Goal: Information Seeking & Learning: Learn about a topic

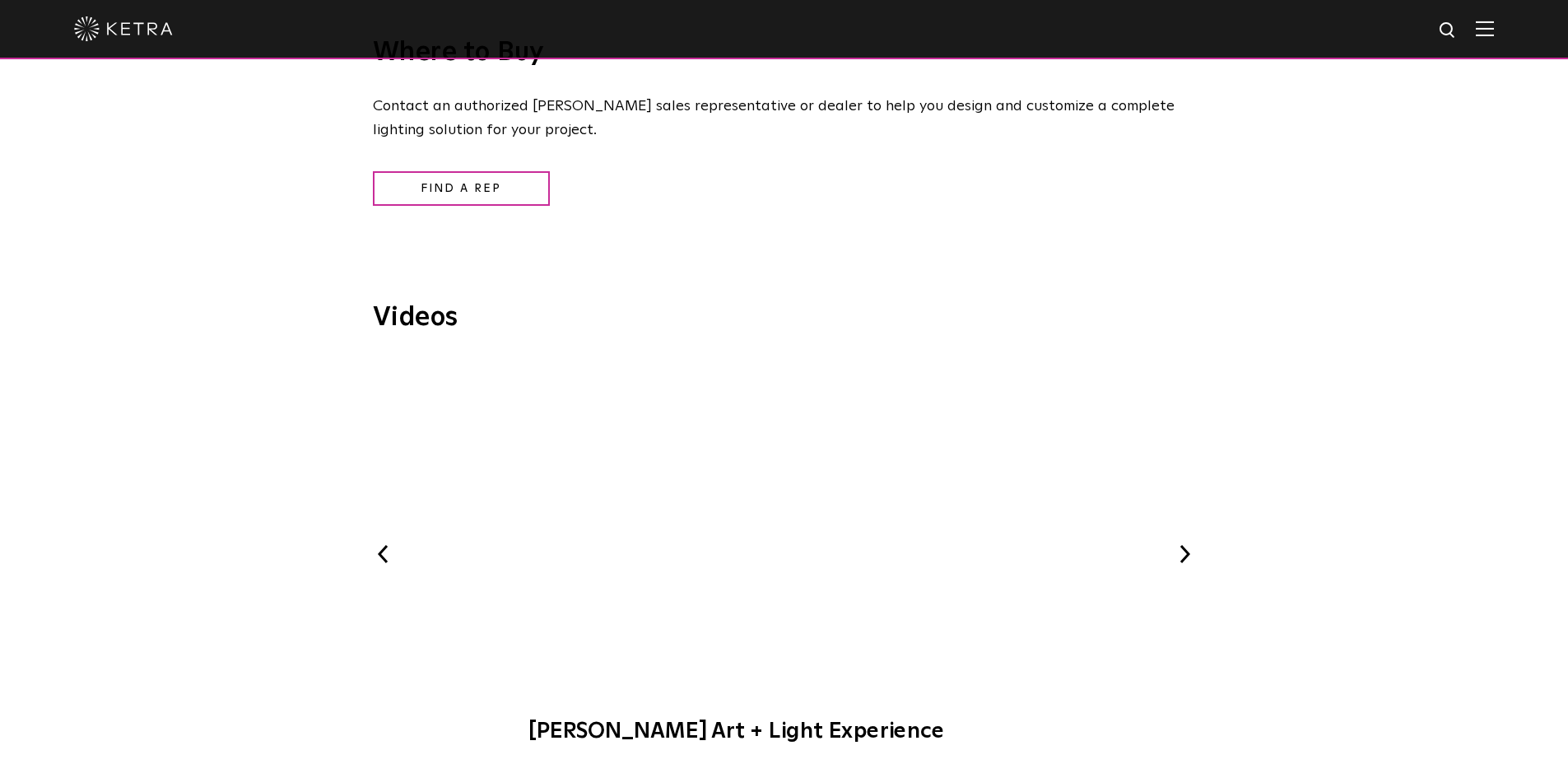
scroll to position [1884, 0]
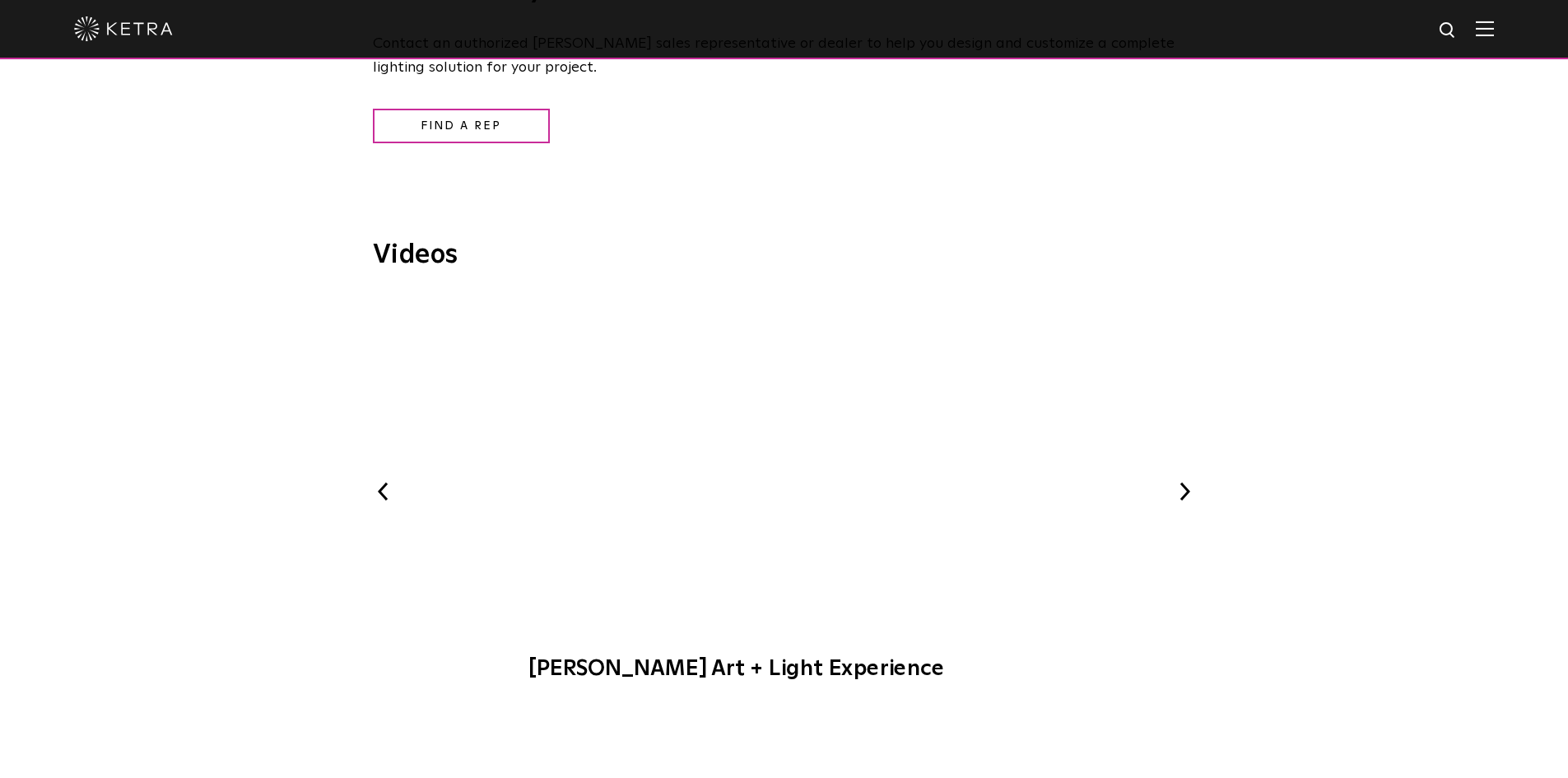
click at [1187, 499] on button "Next" at bounding box center [1185, 492] width 22 height 22
click at [1172, 480] on div "Previous [PERSON_NAME] Lighting Demo [PERSON_NAME] at C-CAP Benefit WELL-Certif…" at bounding box center [784, 496] width 823 height 398
click at [1189, 500] on button "Next" at bounding box center [1185, 492] width 22 height 22
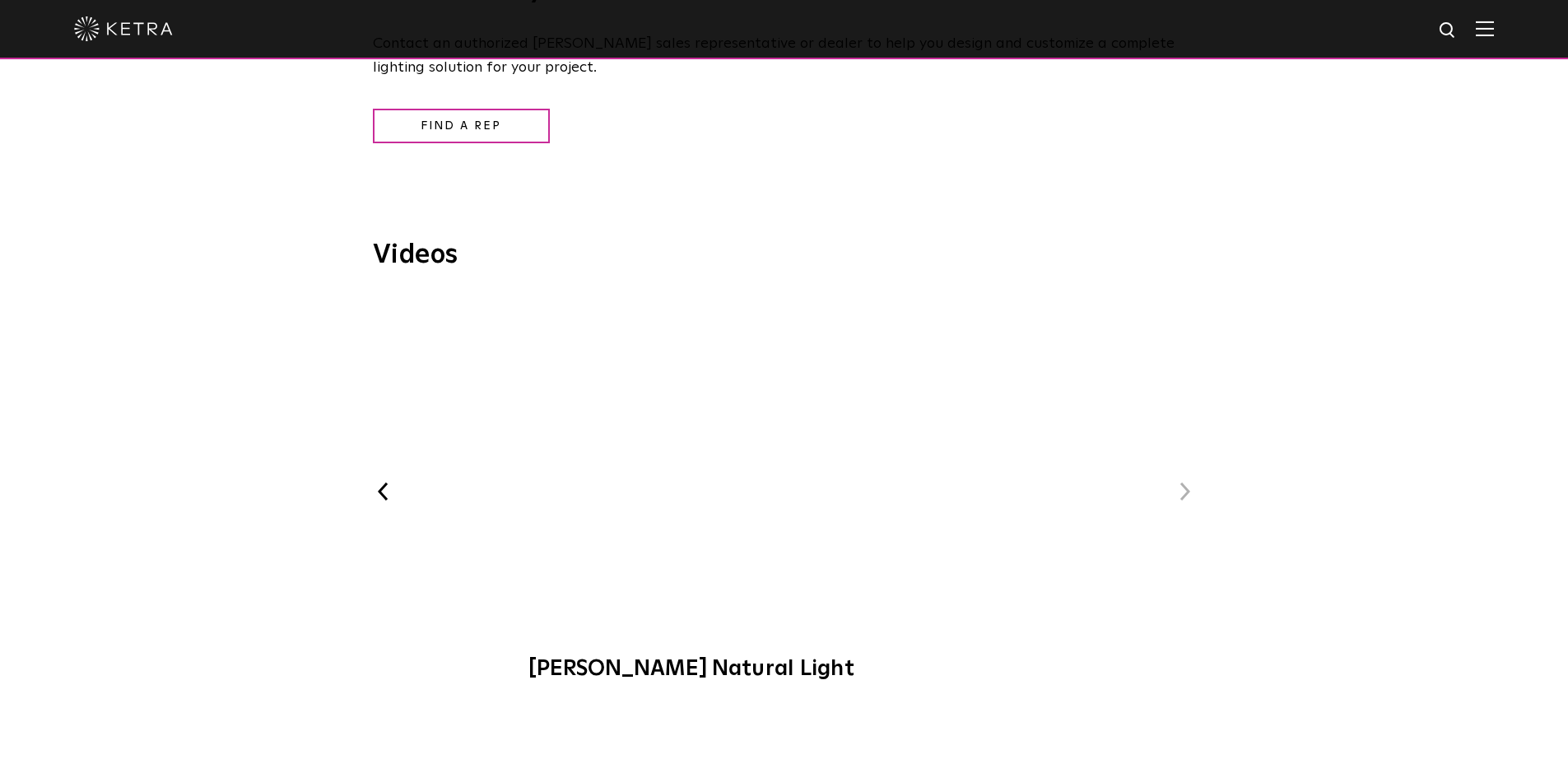
click at [1189, 500] on button "Next" at bounding box center [1185, 492] width 22 height 22
click at [1184, 497] on button "Next" at bounding box center [1185, 492] width 22 height 22
click at [381, 502] on button "Previous" at bounding box center [384, 492] width 22 height 22
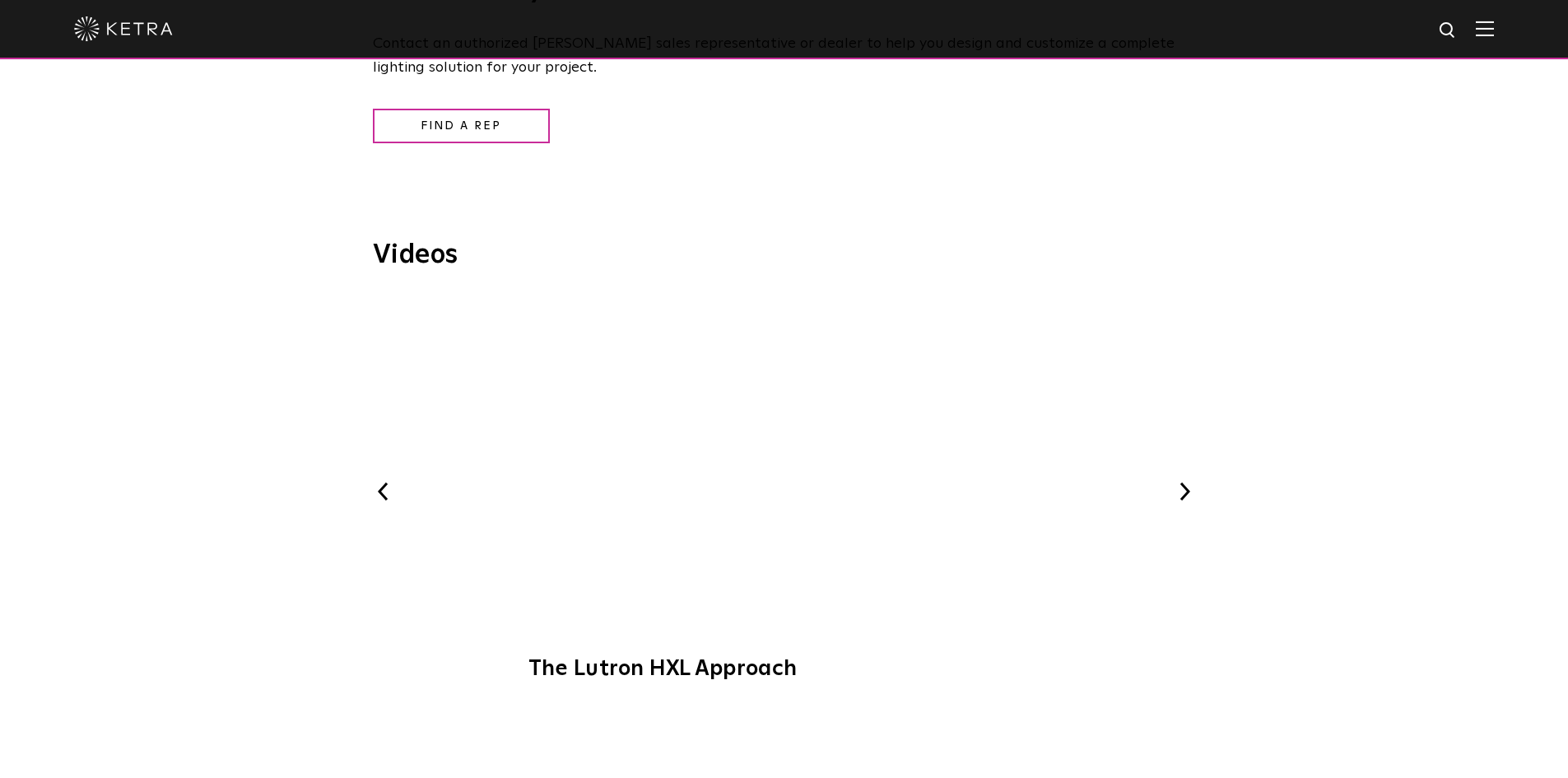
click at [381, 502] on button "Previous" at bounding box center [384, 492] width 22 height 22
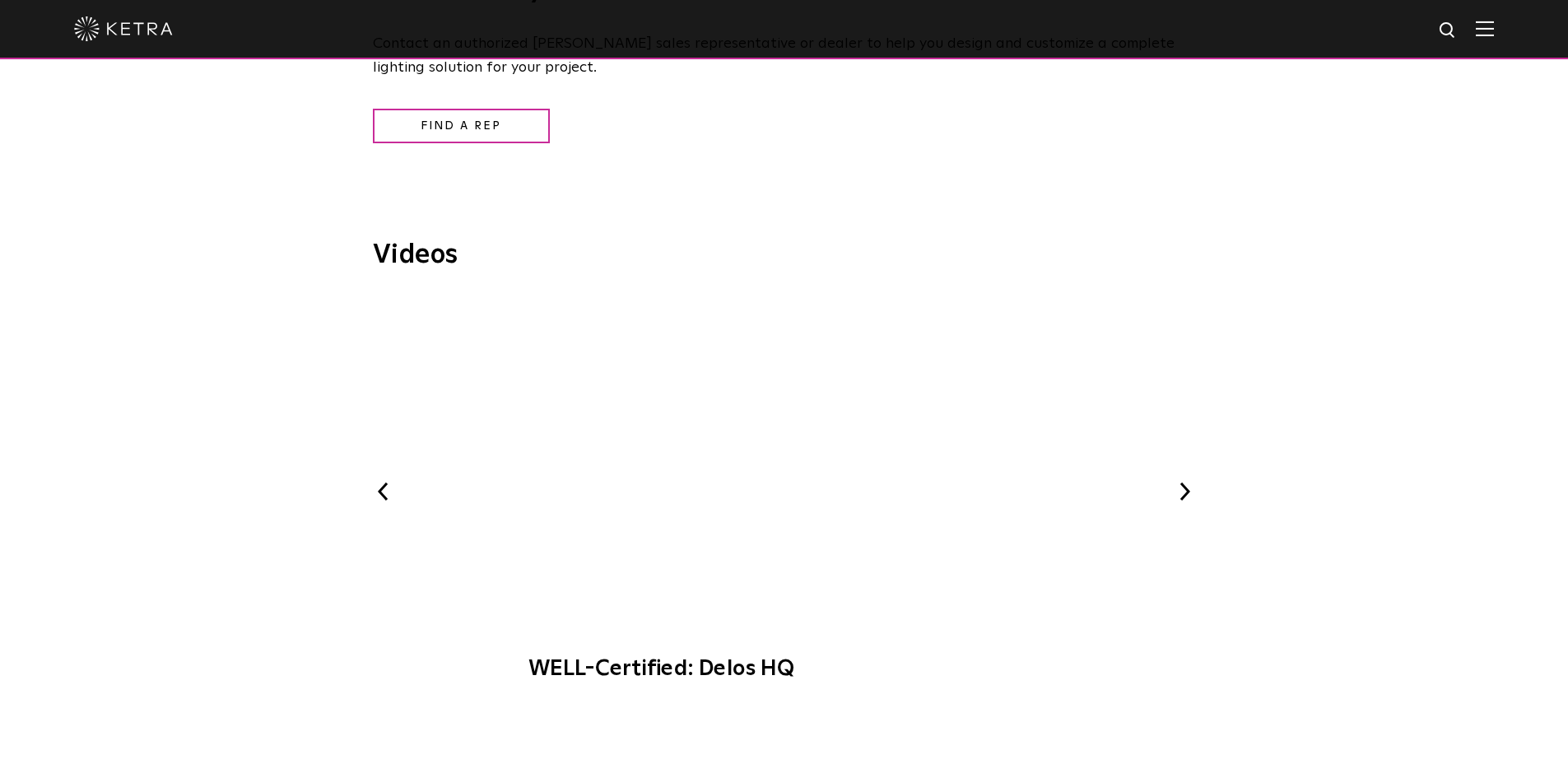
click at [381, 502] on button "Previous" at bounding box center [384, 492] width 22 height 22
click at [381, 503] on div "Previous [PERSON_NAME] Lighting Demo [PERSON_NAME] at C-CAP Benefit WELL-Certif…" at bounding box center [784, 484] width 823 height 374
click at [778, 451] on span "[PERSON_NAME] Lighting Demo" at bounding box center [784, 484] width 554 height 375
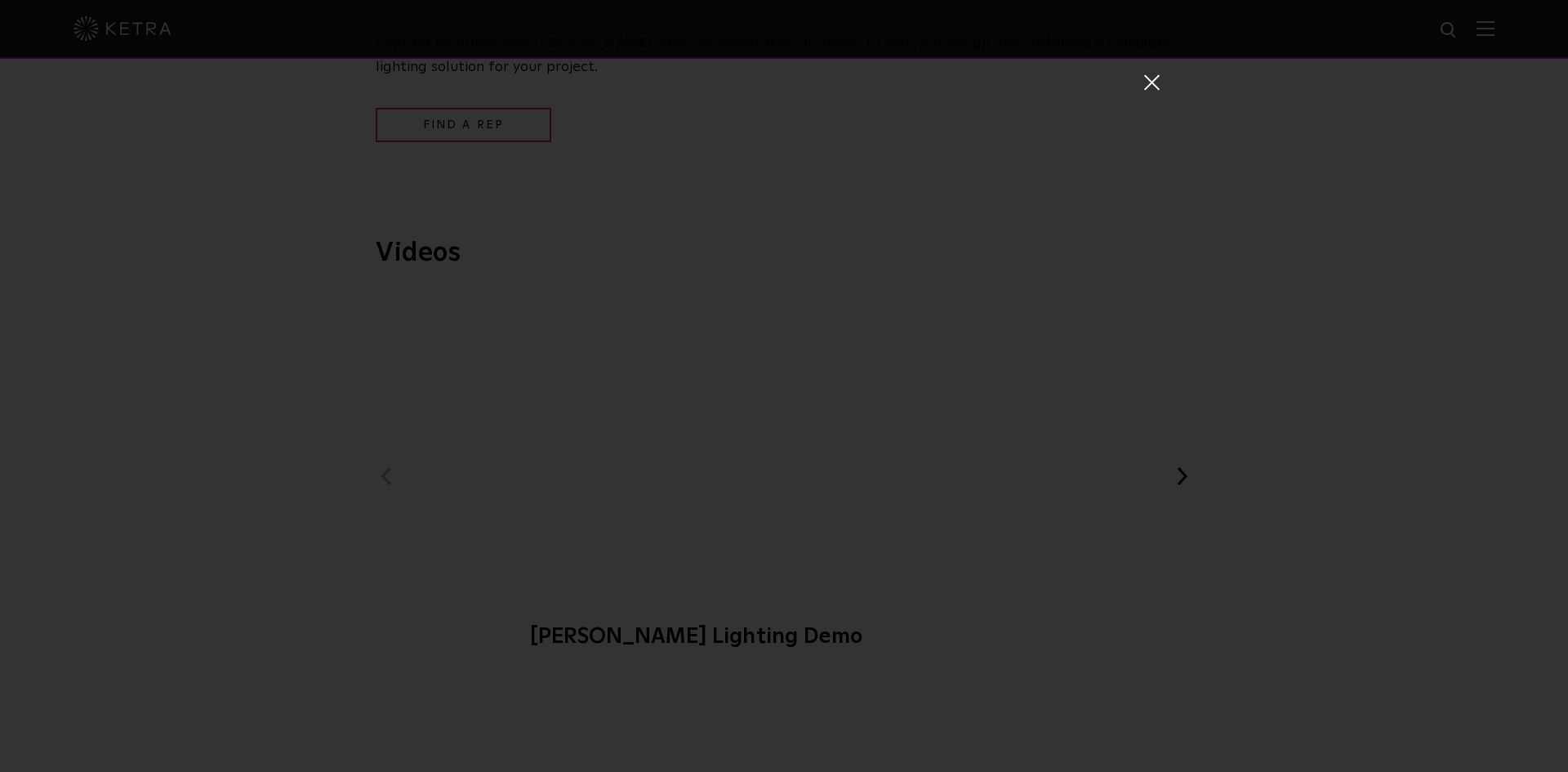
click at [1144, 90] on span at bounding box center [1151, 87] width 18 height 26
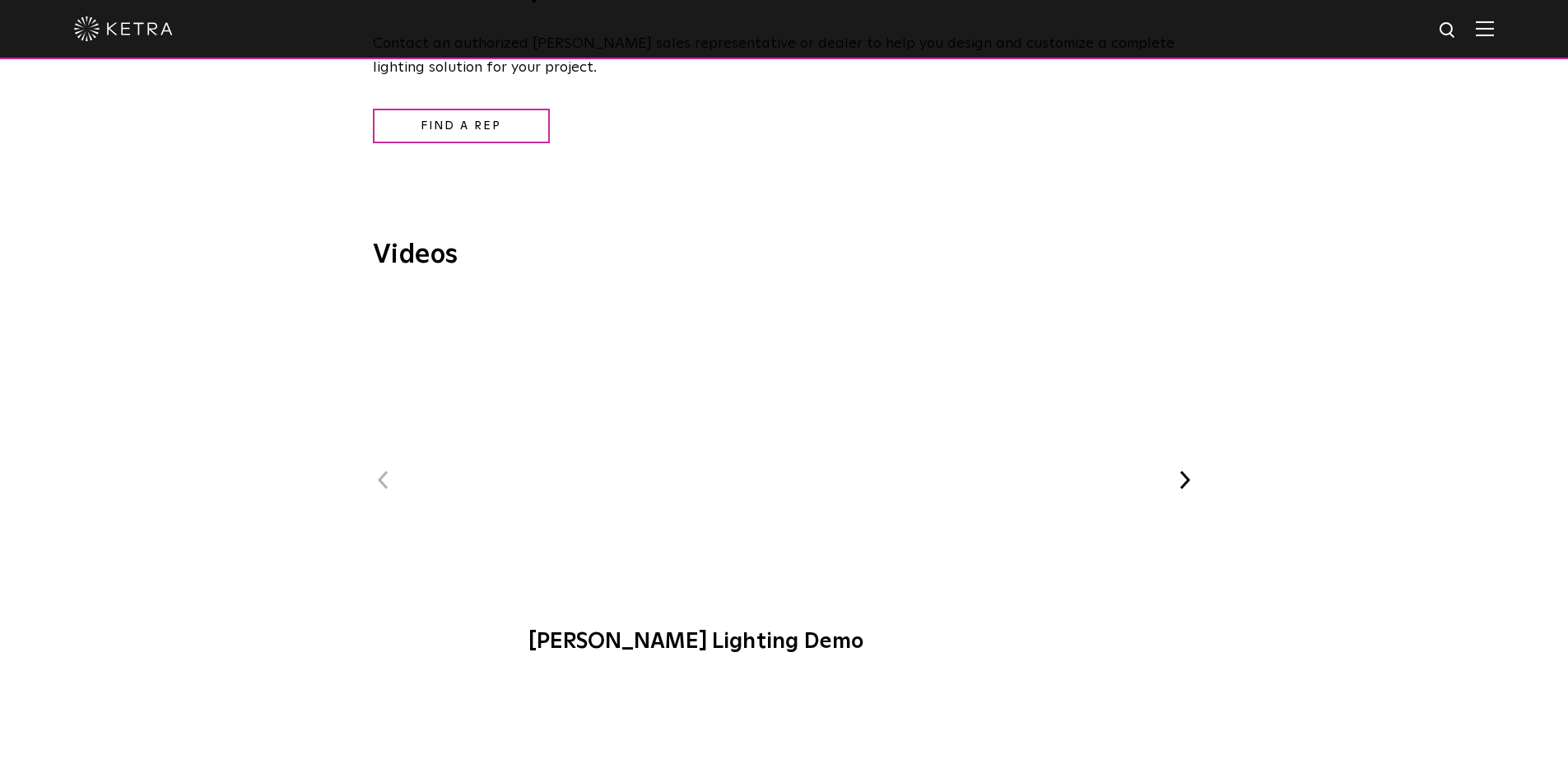
click at [1182, 480] on button "Next" at bounding box center [1185, 480] width 22 height 22
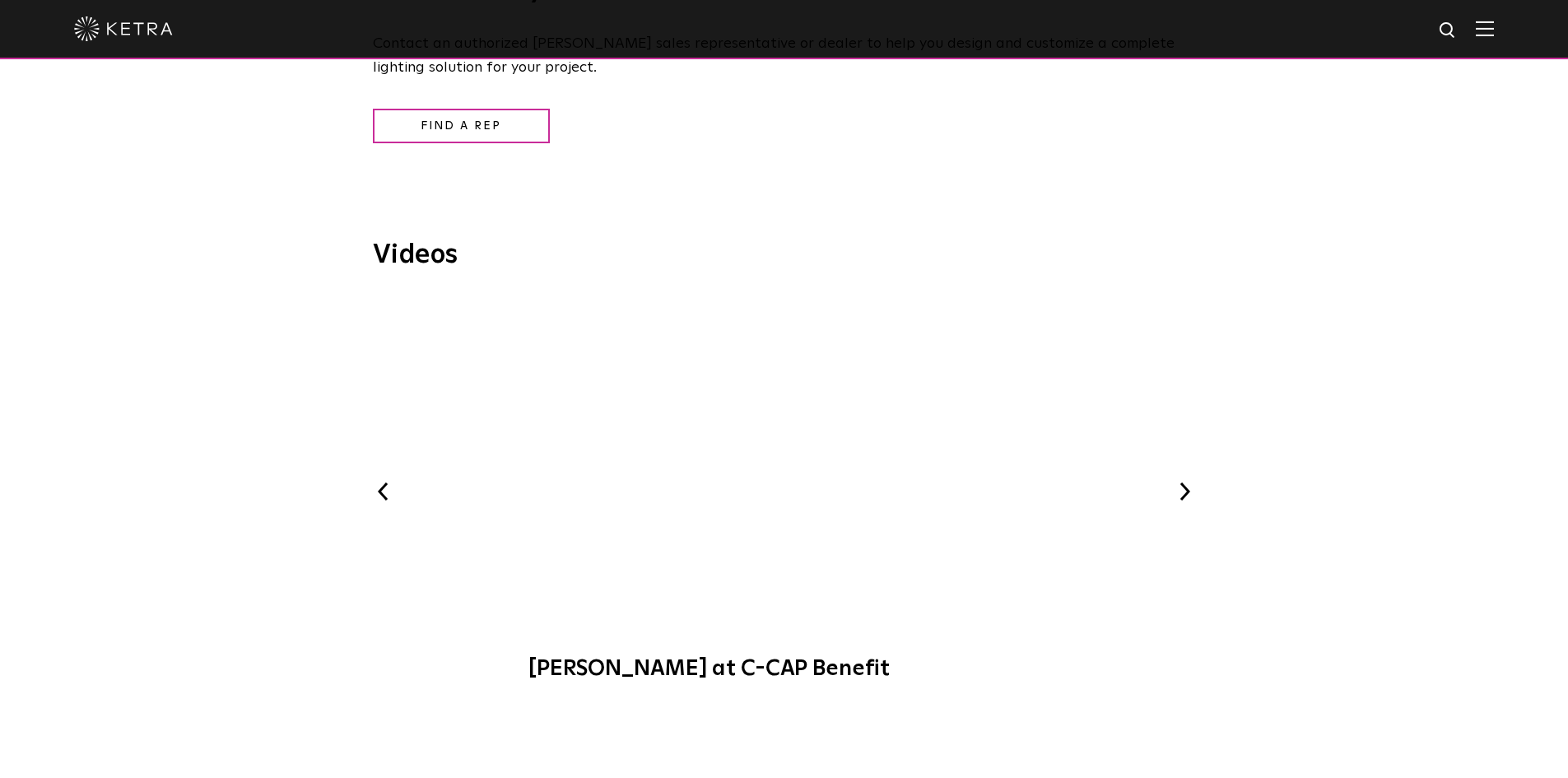
click at [1182, 480] on div "Previous [PERSON_NAME] Lighting Demo [PERSON_NAME] at C-CAP Benefit WELL-Certif…" at bounding box center [784, 496] width 823 height 398
click at [1191, 483] on div "Previous [PERSON_NAME] Lighting Demo [PERSON_NAME] at C-CAP Benefit WELL-Certif…" at bounding box center [784, 496] width 823 height 398
click at [1191, 494] on button "Next" at bounding box center [1185, 492] width 22 height 22
click at [1187, 495] on button "Next" at bounding box center [1185, 492] width 22 height 22
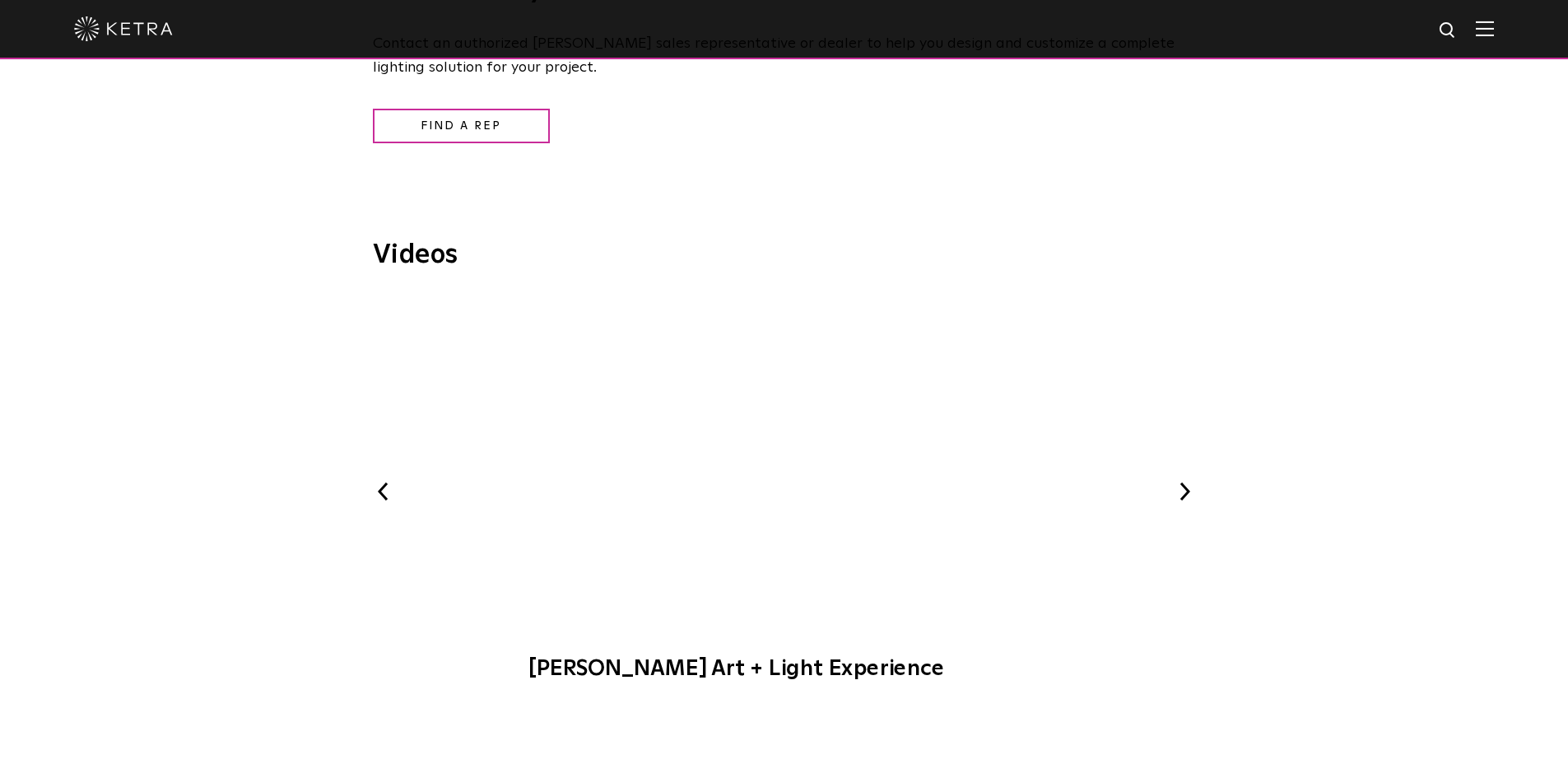
click at [774, 465] on span "[PERSON_NAME] Art + Light Experience" at bounding box center [784, 497] width 554 height 402
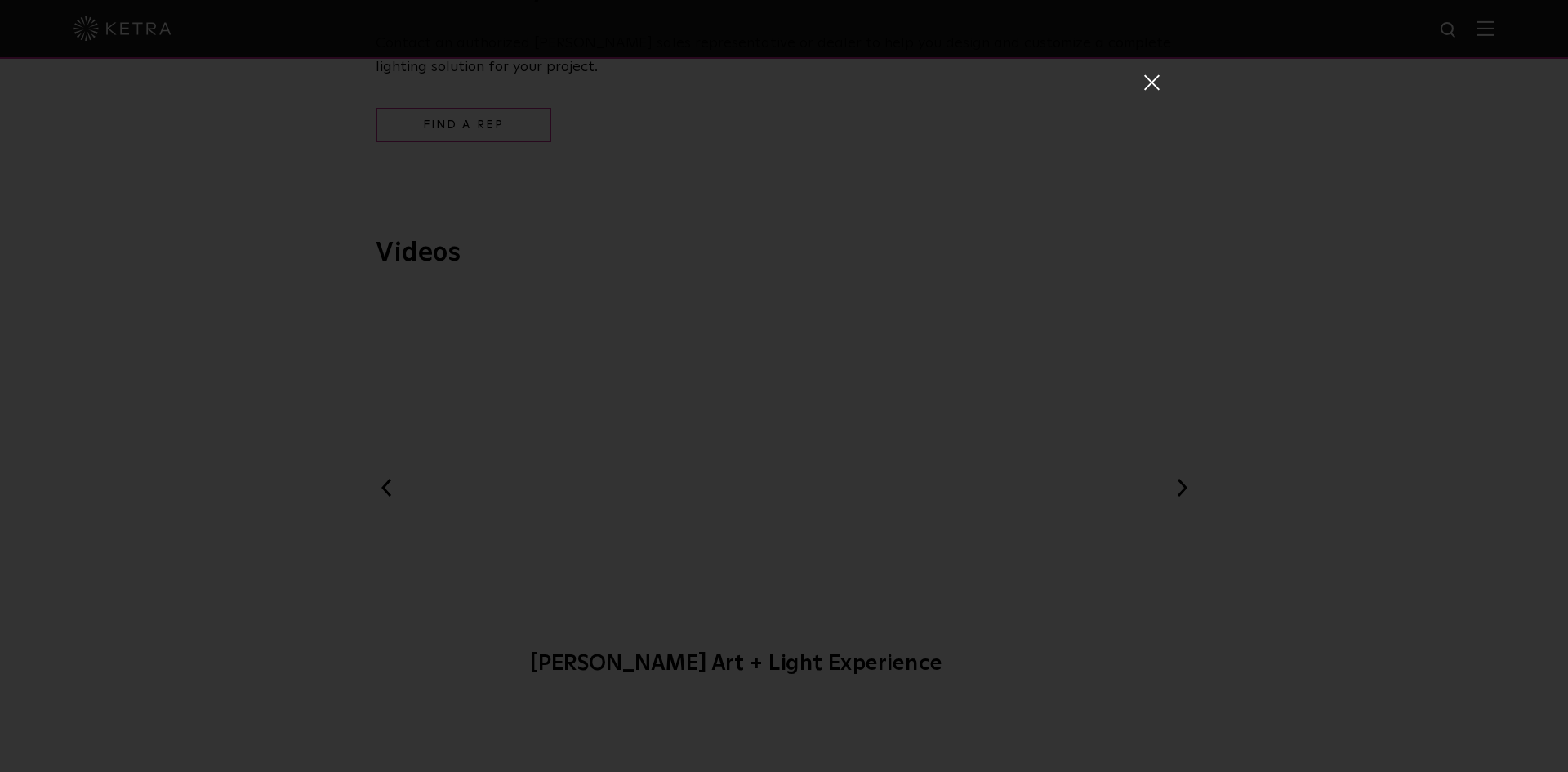
click at [1142, 79] on span at bounding box center [1151, 82] width 18 height 16
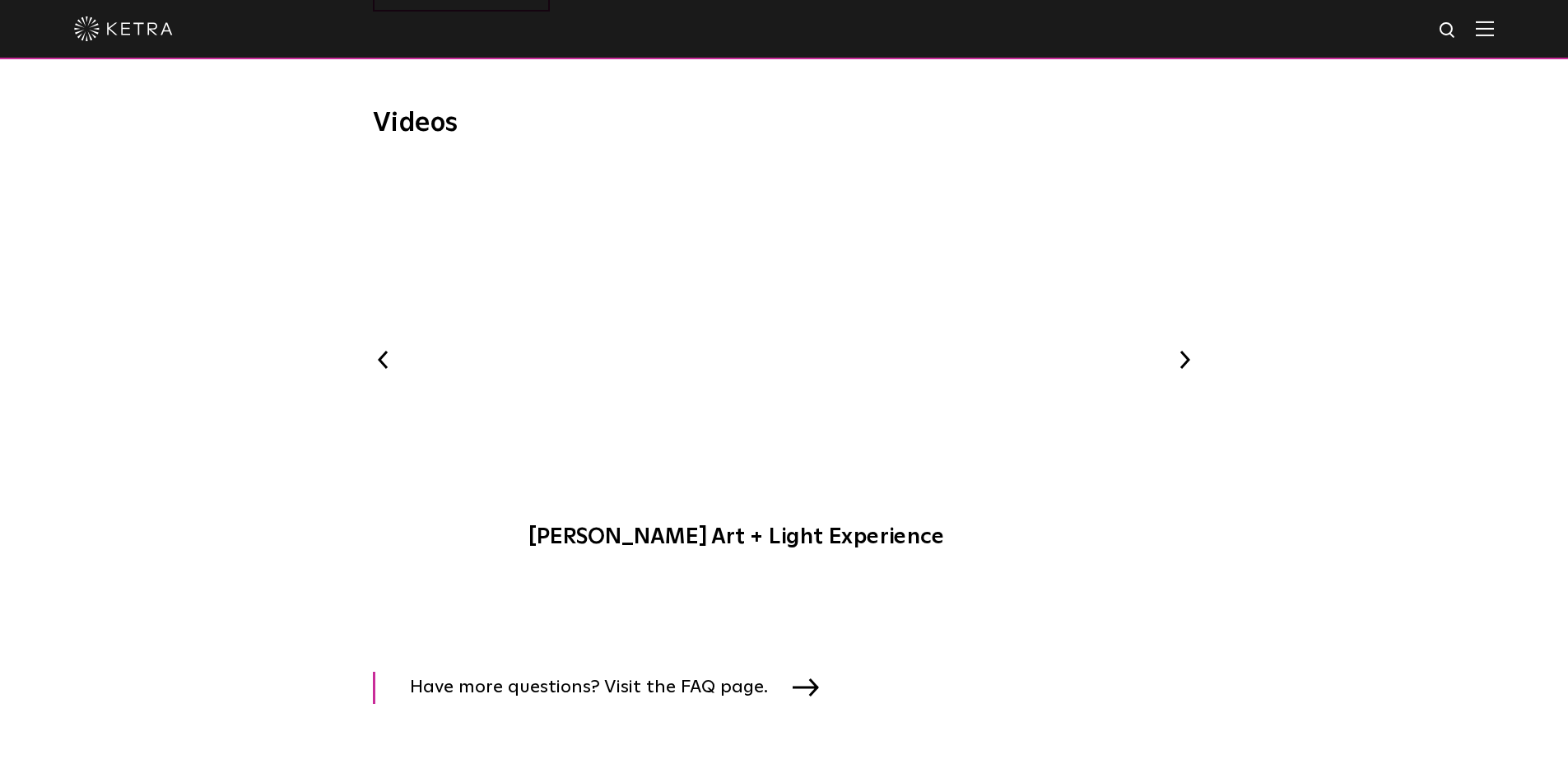
scroll to position [2025, 0]
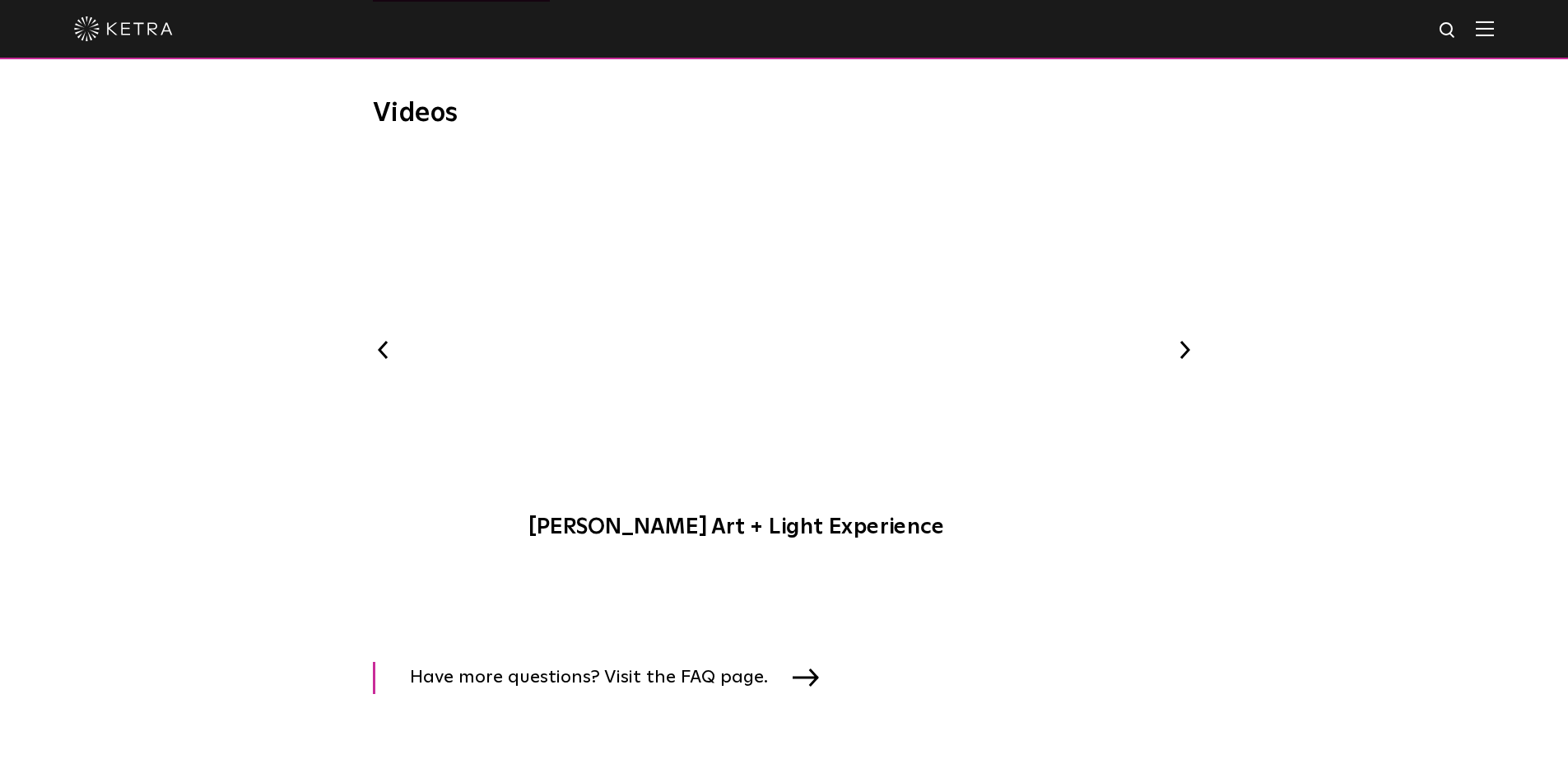
click at [1193, 353] on button "Next" at bounding box center [1185, 350] width 22 height 22
click at [784, 318] on span "[PERSON_NAME] at Bodyrok Fitness Studio" at bounding box center [784, 355] width 554 height 402
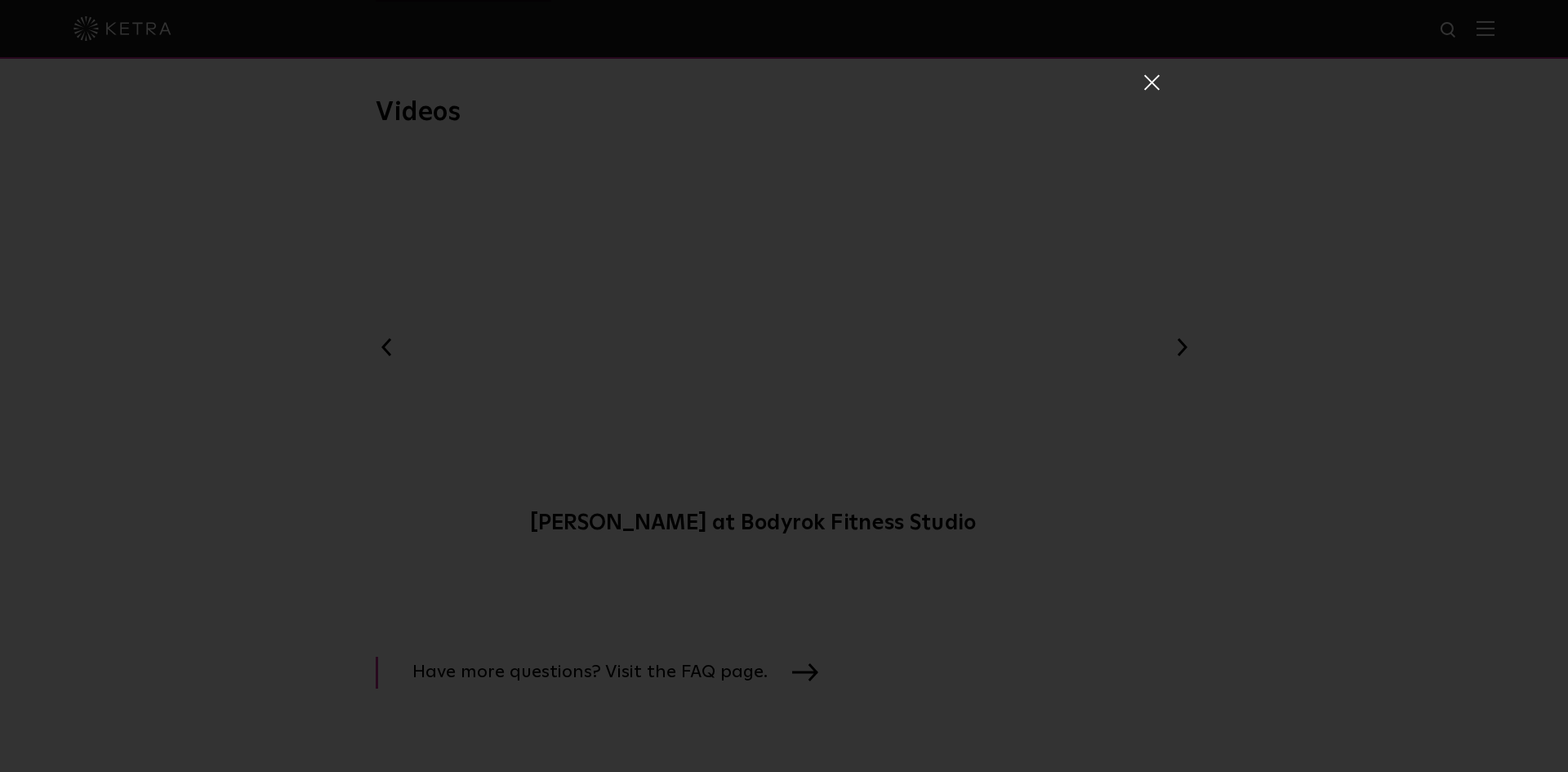
click at [1141, 70] on div "[PERSON_NAME] at Bodyrok Fitness Studio" at bounding box center [783, 411] width 751 height 772
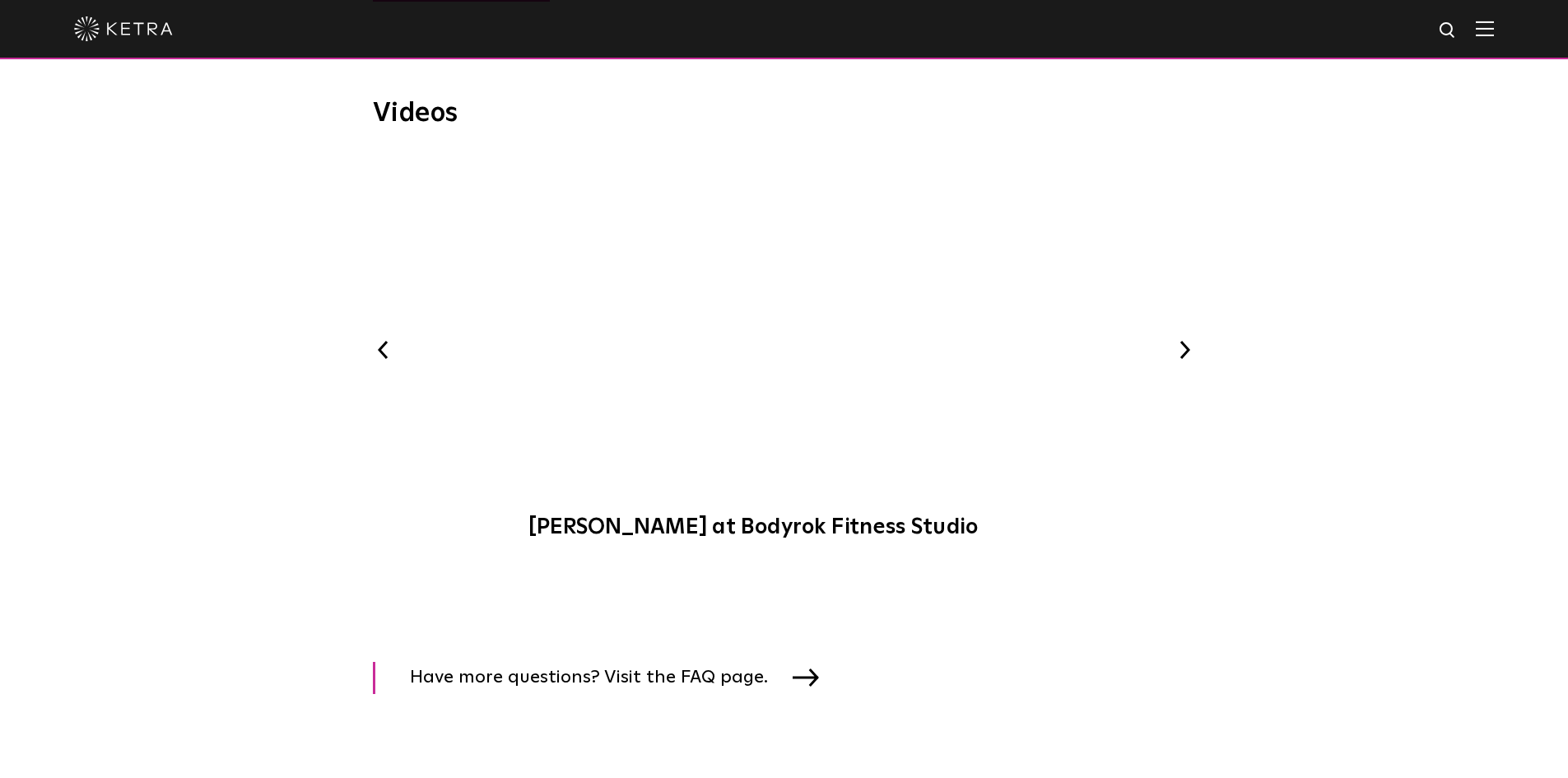
click at [1175, 351] on button "Next" at bounding box center [1185, 350] width 22 height 22
click at [1183, 351] on button "Next" at bounding box center [1185, 350] width 22 height 22
click at [383, 360] on button "Previous" at bounding box center [384, 350] width 22 height 22
click at [782, 332] on span "The Lutron HXL Approach" at bounding box center [784, 355] width 554 height 402
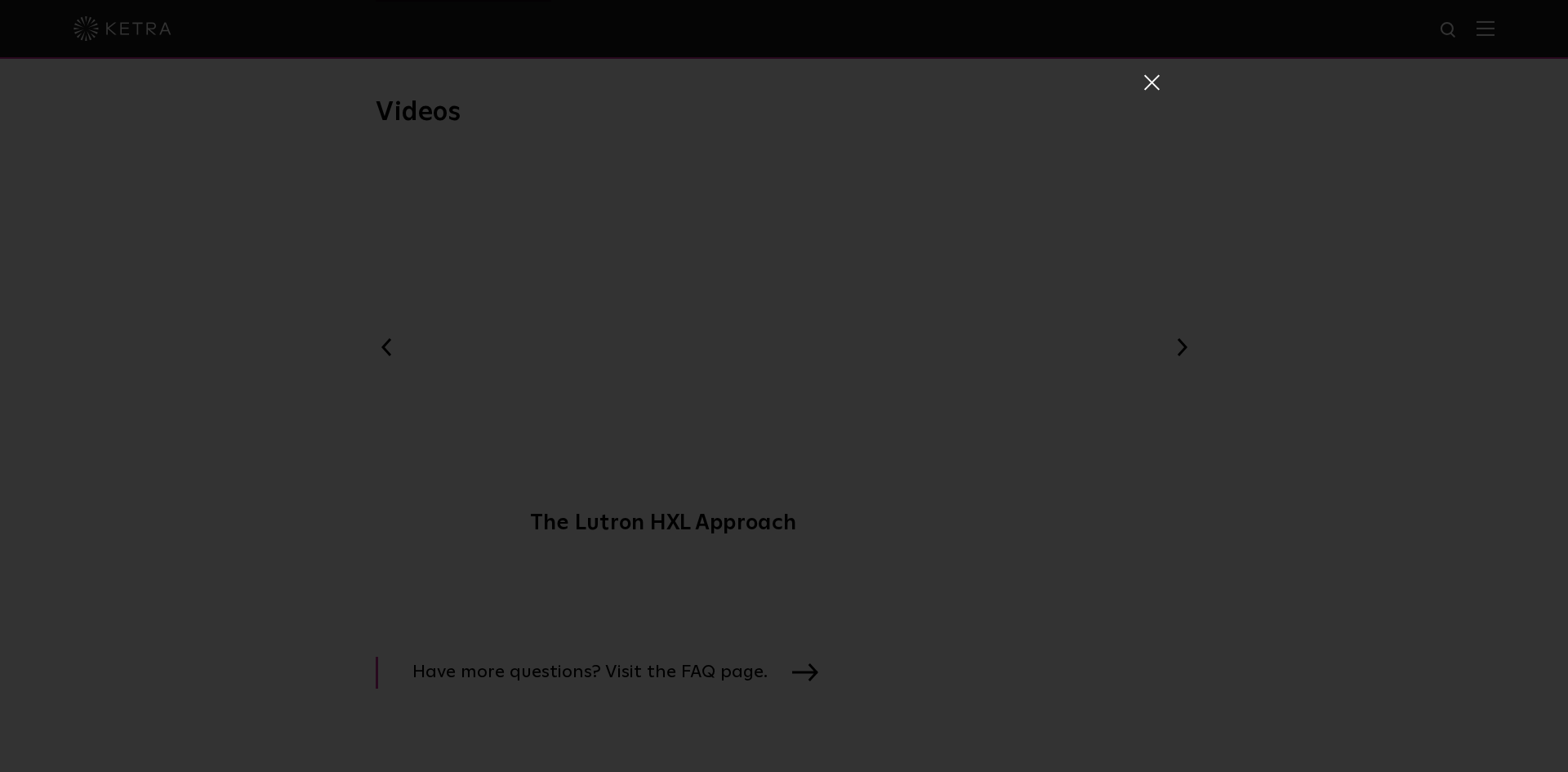
click at [1142, 75] on span at bounding box center [1151, 82] width 18 height 16
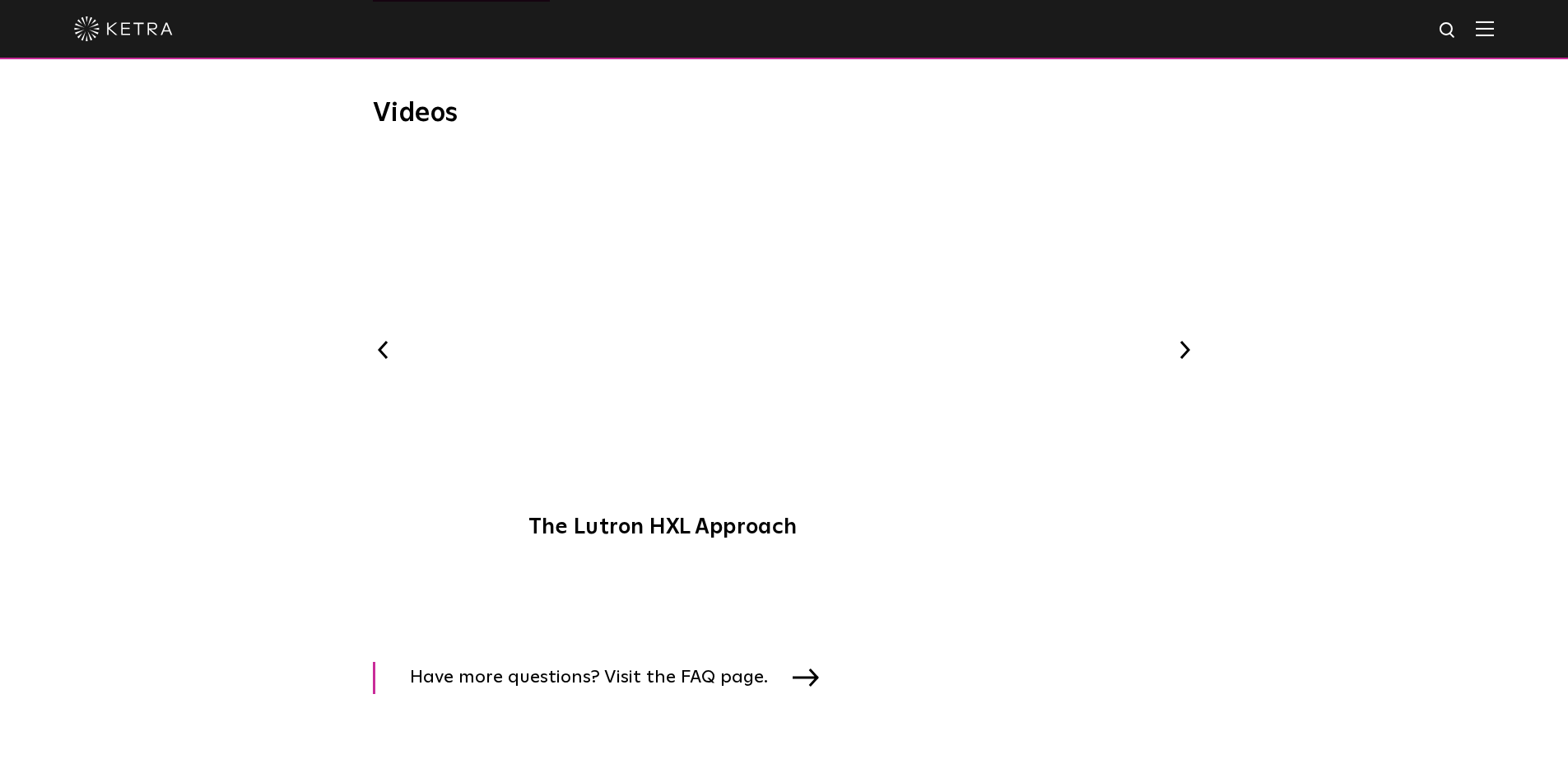
click at [1179, 356] on button "Next" at bounding box center [1185, 350] width 22 height 22
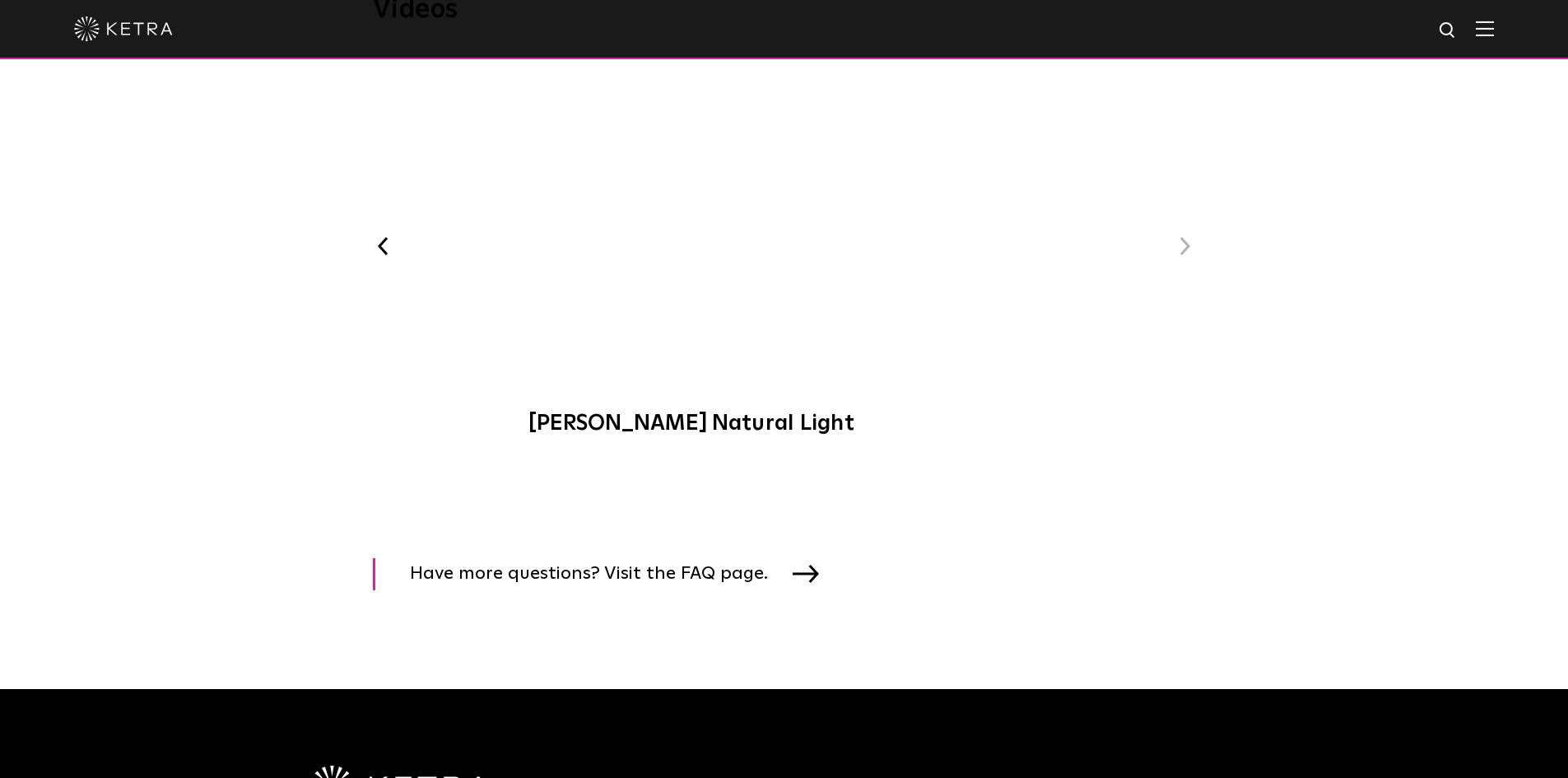
scroll to position [2172, 0]
